Goal: Contribute content

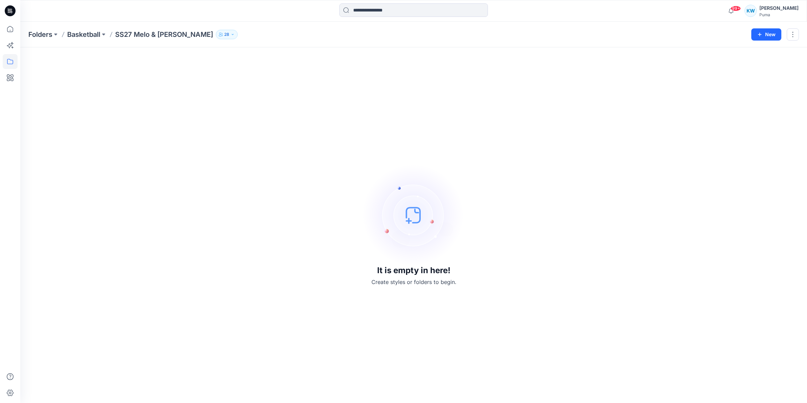
click at [142, 31] on p "SS27 Melo & [PERSON_NAME]" at bounding box center [164, 34] width 98 height 9
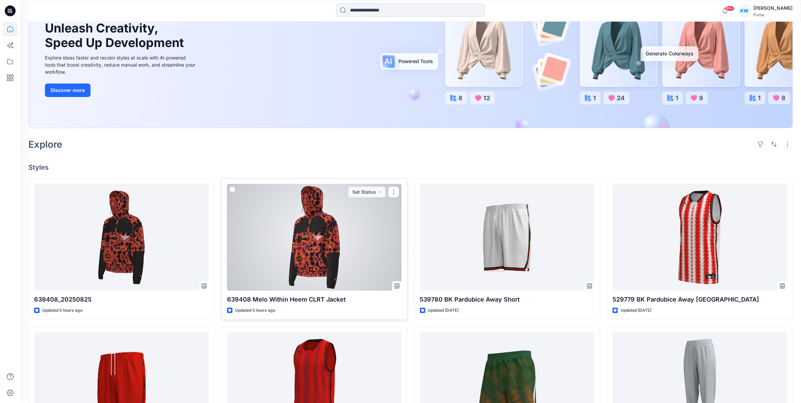
scroll to position [84, 0]
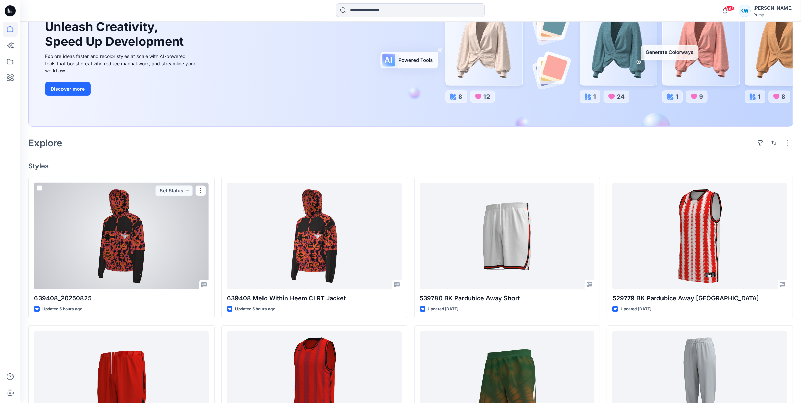
drag, startPoint x: 201, startPoint y: 191, endPoint x: 164, endPoint y: 207, distance: 40.4
click at [164, 207] on div at bounding box center [121, 235] width 175 height 107
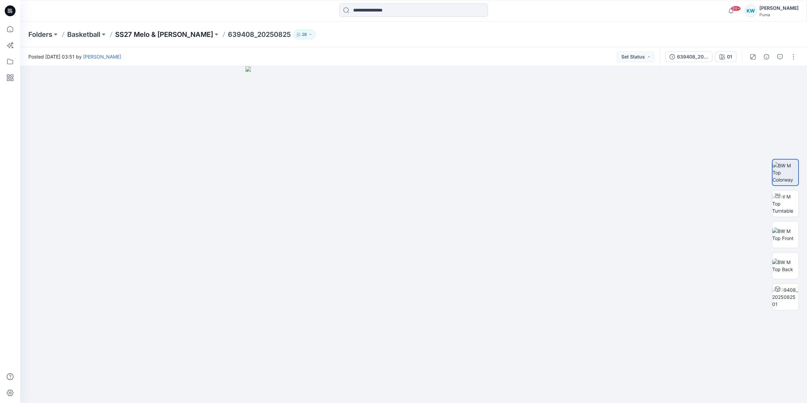
click at [150, 31] on p "SS27 Melo & [PERSON_NAME]" at bounding box center [164, 34] width 98 height 9
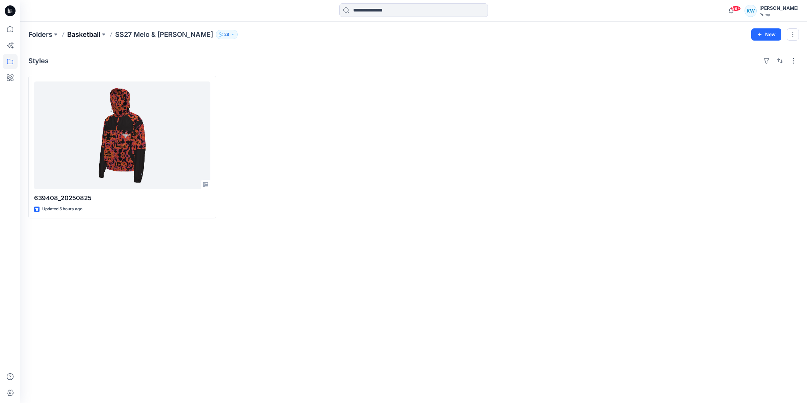
click at [83, 33] on p "Basketball" at bounding box center [83, 34] width 33 height 9
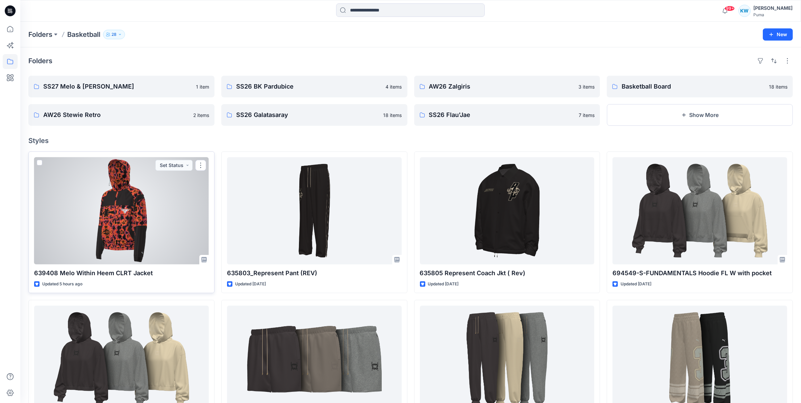
click at [166, 190] on div at bounding box center [121, 210] width 175 height 107
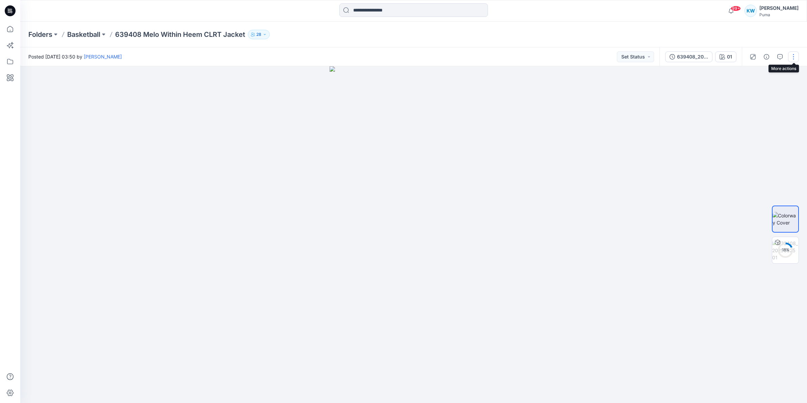
click at [795, 56] on button "button" at bounding box center [793, 56] width 11 height 11
drag, startPoint x: 201, startPoint y: 35, endPoint x: 792, endPoint y: 54, distance: 591.7
click at [792, 54] on button "button" at bounding box center [793, 56] width 11 height 11
click at [753, 92] on p "Edit" at bounding box center [750, 90] width 8 height 7
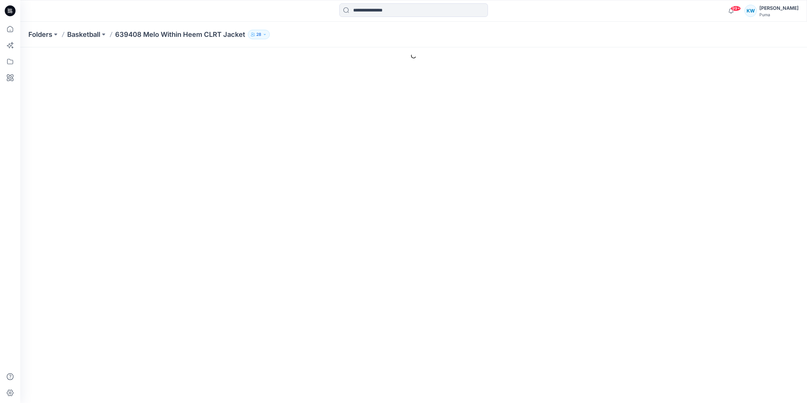
drag, startPoint x: 181, startPoint y: 39, endPoint x: 189, endPoint y: 35, distance: 8.8
click at [189, 35] on p "639408 Melo Within Heem CLRT Jacket" at bounding box center [180, 34] width 130 height 9
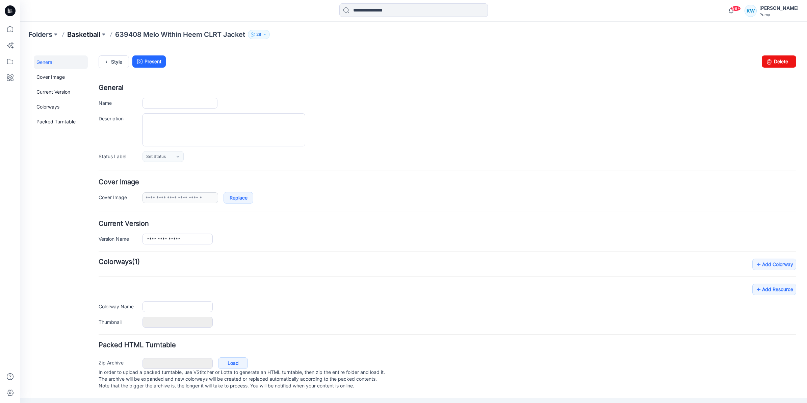
click at [91, 30] on p "Basketball" at bounding box center [83, 34] width 33 height 9
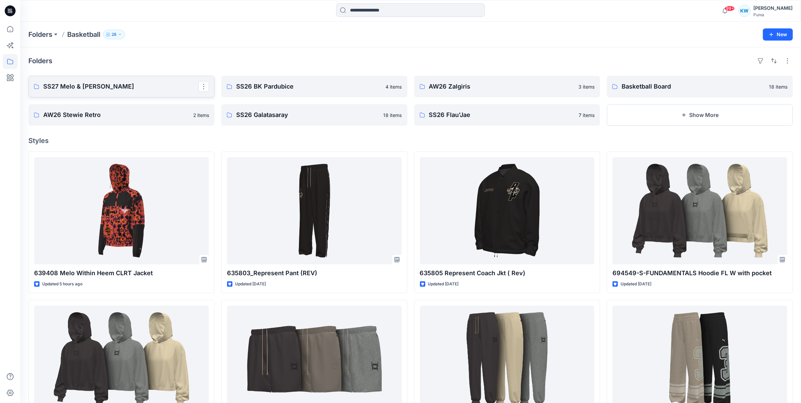
click at [95, 88] on p "SS27 Melo & [PERSON_NAME]" at bounding box center [120, 86] width 155 height 9
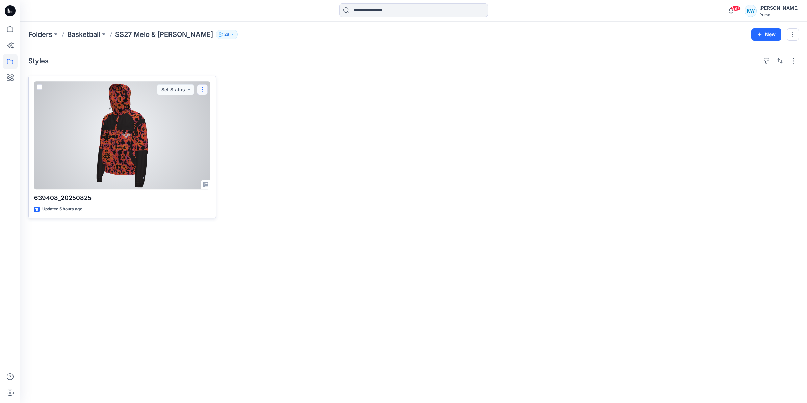
click at [203, 88] on button "button" at bounding box center [202, 89] width 11 height 11
click at [211, 105] on p "Edit" at bounding box center [214, 105] width 8 height 7
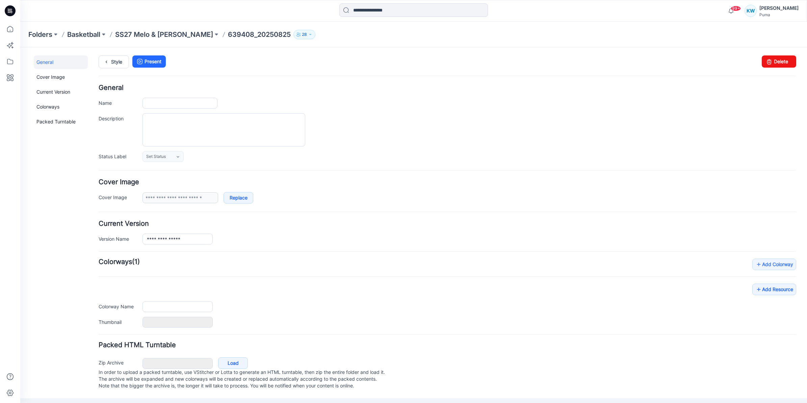
type input "**********"
type input "**"
type input "**********"
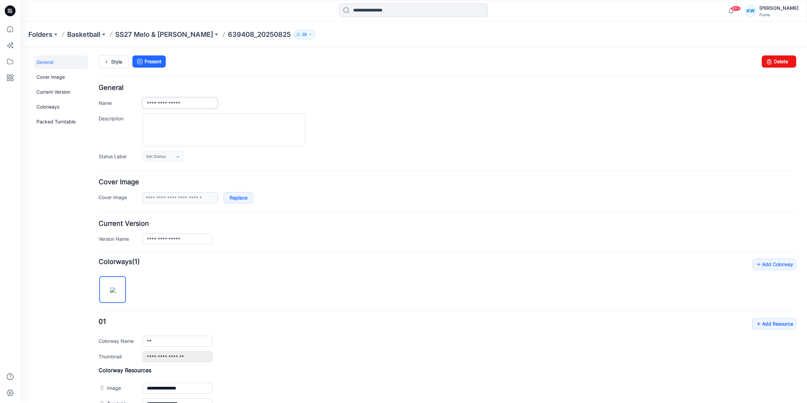
drag, startPoint x: 167, startPoint y: 102, endPoint x: 228, endPoint y: 105, distance: 61.5
click at [227, 105] on div "**********" at bounding box center [470, 103] width 654 height 11
type input "**********"
click at [436, 129] on div at bounding box center [470, 129] width 654 height 33
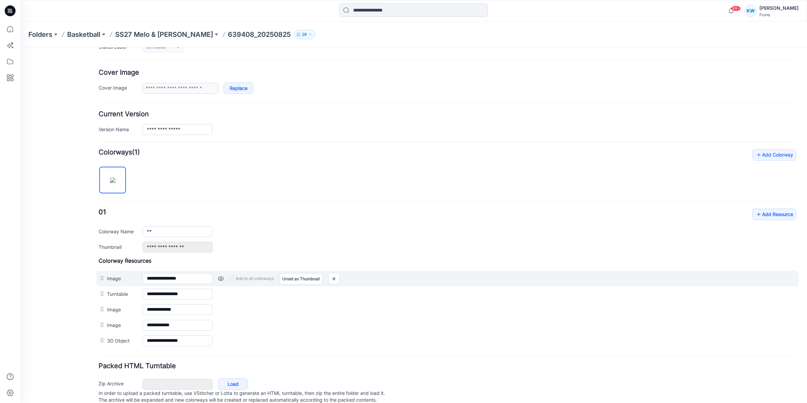
scroll to position [135, 0]
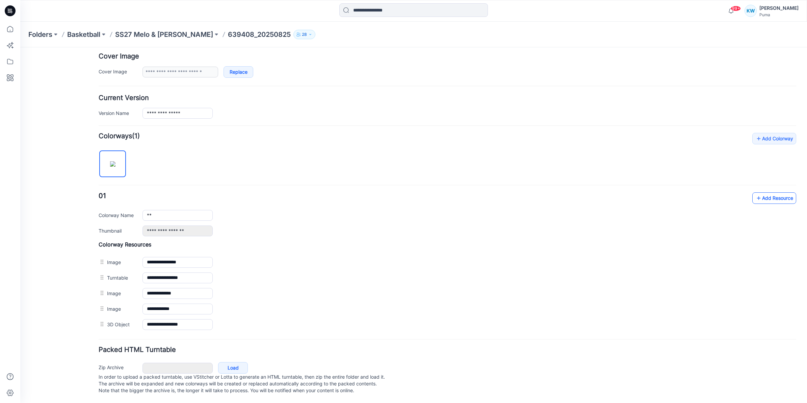
click at [777, 192] on link "Add Resource" at bounding box center [775, 197] width 44 height 11
